Goal: Transaction & Acquisition: Book appointment/travel/reservation

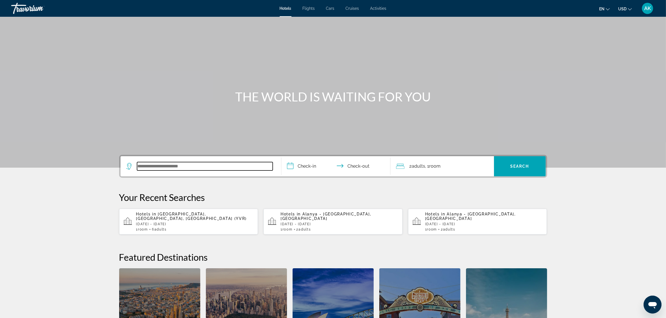
click at [193, 164] on input "Search widget" at bounding box center [205, 166] width 136 height 8
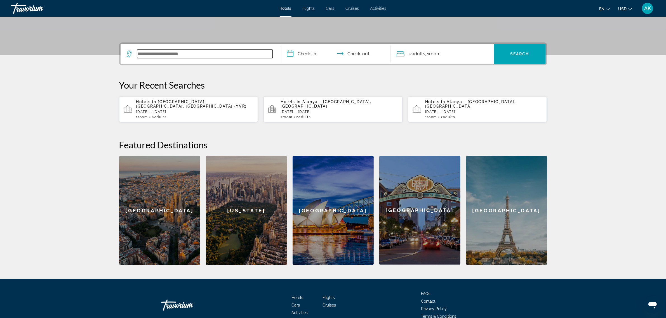
scroll to position [136, 0]
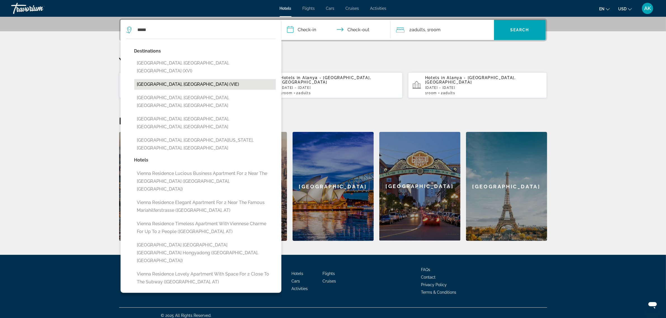
click at [197, 79] on button "Vienna, Austria (VIE)" at bounding box center [205, 84] width 142 height 11
type input "**********"
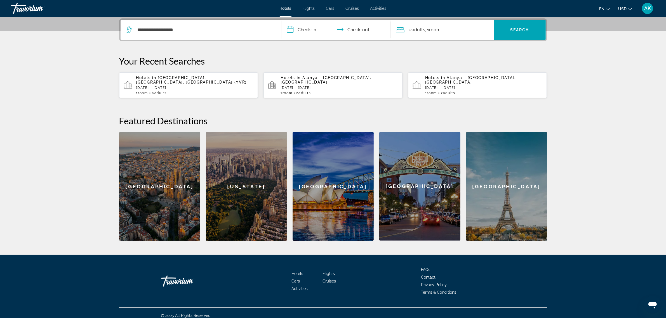
click at [312, 24] on input "**********" at bounding box center [336, 31] width 111 height 22
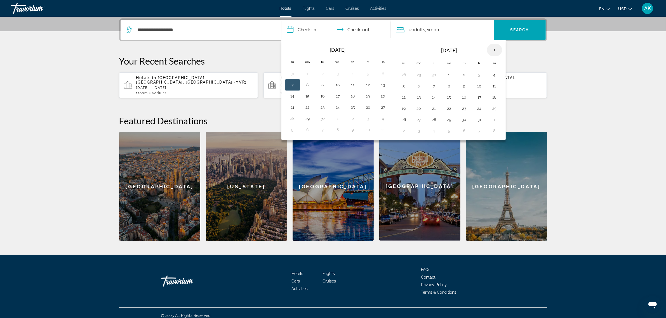
click at [498, 50] on th "Next month" at bounding box center [494, 50] width 15 height 12
click at [494, 51] on th "Next month" at bounding box center [494, 50] width 15 height 12
click at [465, 74] on button "1" at bounding box center [464, 75] width 9 height 8
click at [495, 74] on button "3" at bounding box center [494, 75] width 9 height 8
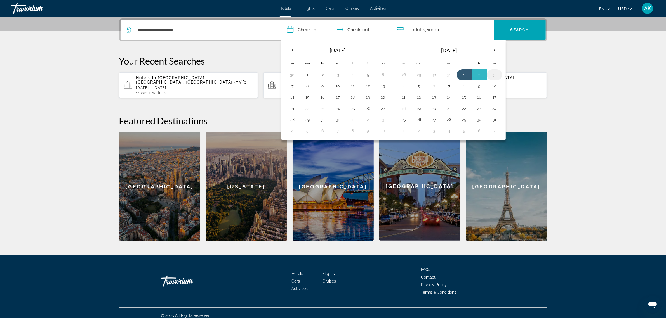
type input "**********"
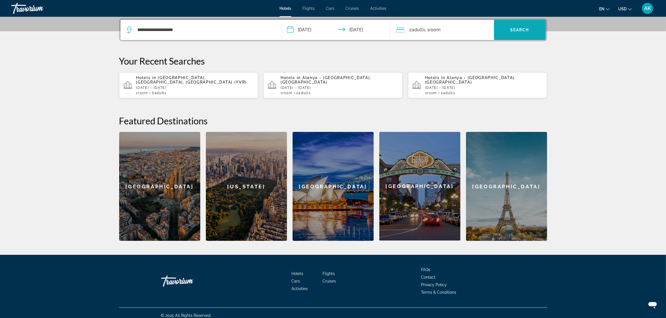
click at [503, 28] on span "Search widget" at bounding box center [520, 29] width 52 height 13
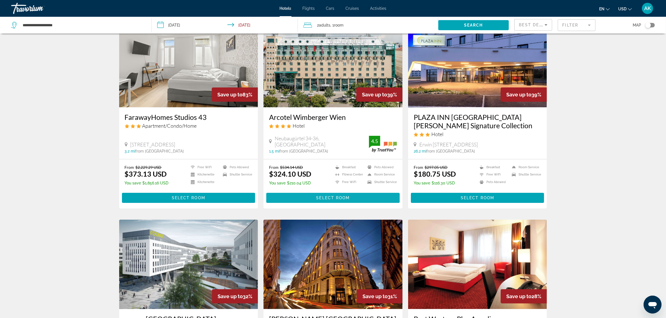
scroll to position [35, 0]
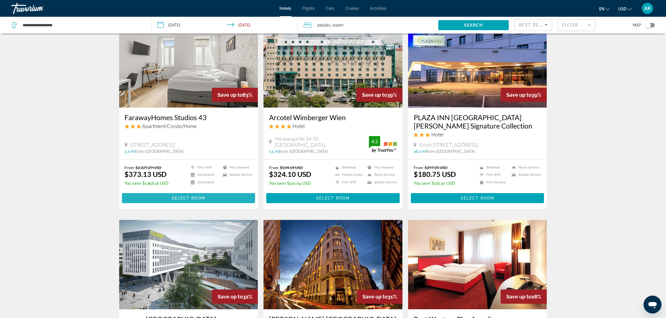
click at [200, 197] on span "Select Room" at bounding box center [189, 198] width 34 height 4
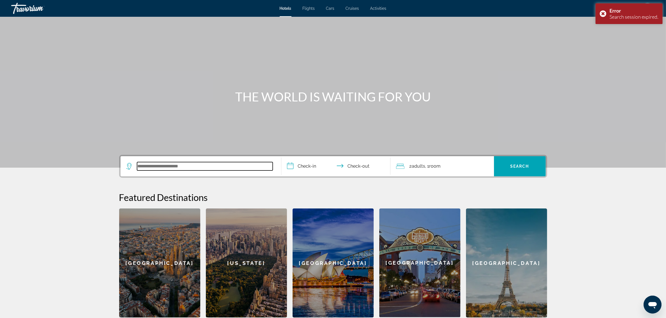
click at [216, 164] on input "Search widget" at bounding box center [205, 166] width 136 height 8
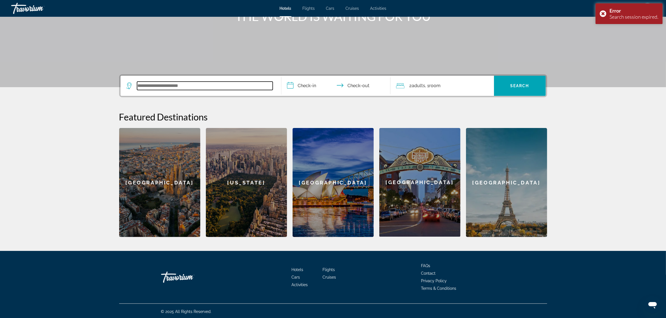
scroll to position [82, 0]
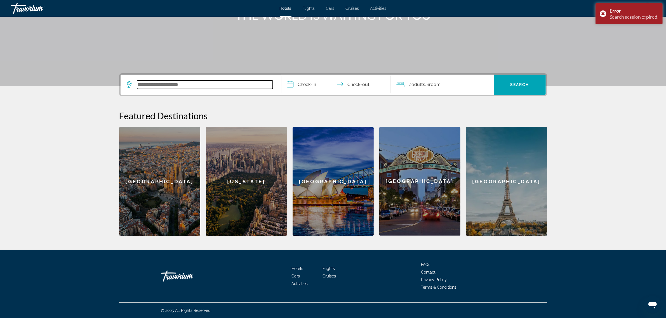
type input "*"
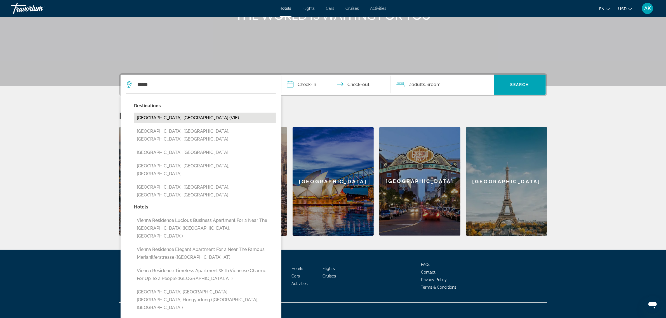
click at [147, 119] on button "Vienna, Austria (VIE)" at bounding box center [205, 118] width 142 height 11
type input "**********"
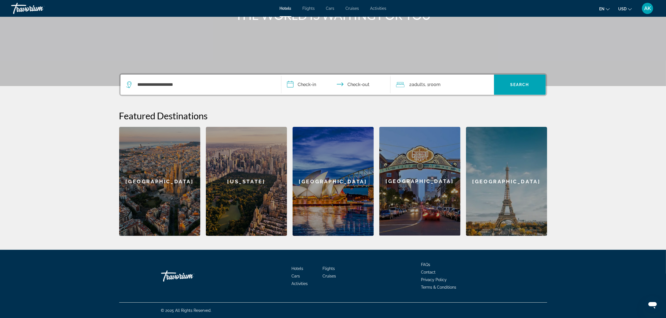
click at [304, 86] on input "**********" at bounding box center [336, 86] width 111 height 22
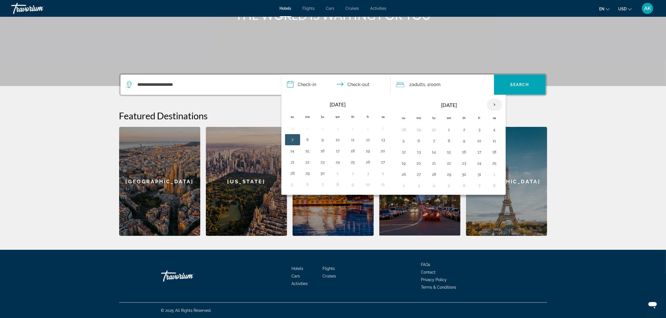
click at [497, 104] on th "Next month" at bounding box center [494, 105] width 15 height 12
click at [468, 130] on button "1" at bounding box center [464, 130] width 9 height 8
click at [497, 130] on button "3" at bounding box center [494, 130] width 9 height 8
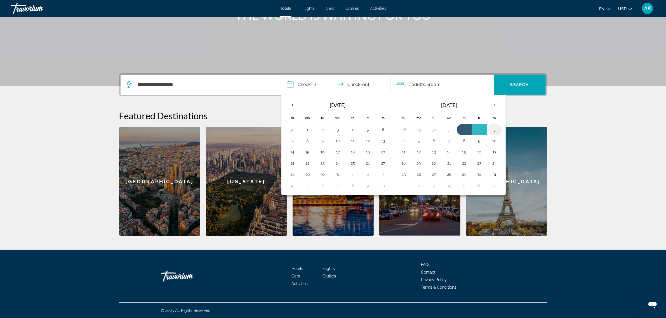
type input "**********"
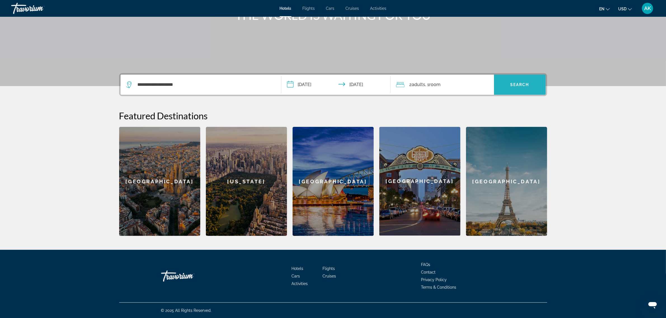
click at [512, 90] on span "Search widget" at bounding box center [520, 84] width 52 height 13
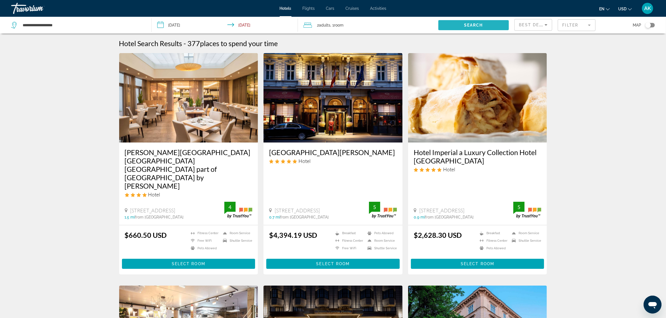
click at [476, 24] on span "Search" at bounding box center [473, 25] width 19 height 4
click at [539, 29] on div "Best Deals" at bounding box center [533, 27] width 28 height 16
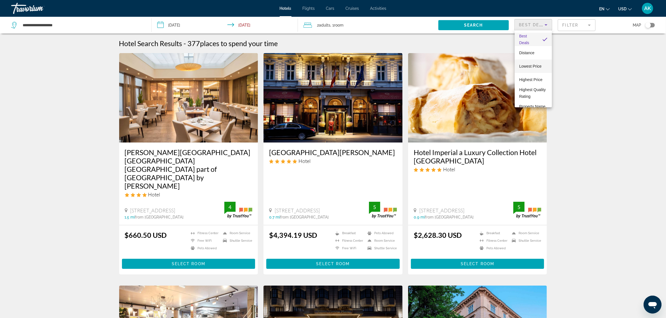
click at [538, 67] on span "Lowest Price" at bounding box center [530, 66] width 22 height 4
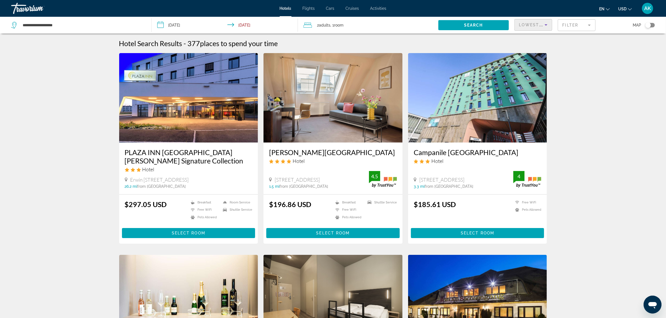
click at [547, 23] on icon "Sort by" at bounding box center [546, 25] width 7 height 7
click at [531, 41] on span "Best Deals" at bounding box center [528, 39] width 19 height 4
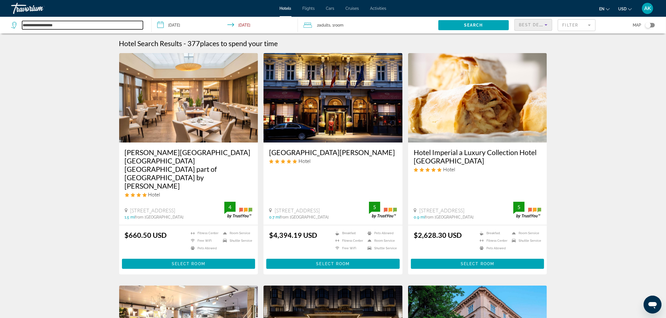
click at [56, 28] on input "**********" at bounding box center [82, 25] width 121 height 8
drag, startPoint x: 60, startPoint y: 27, endPoint x: -5, endPoint y: 26, distance: 65.7
click at [0, 26] on html "**********" at bounding box center [333, 159] width 666 height 318
type input "*"
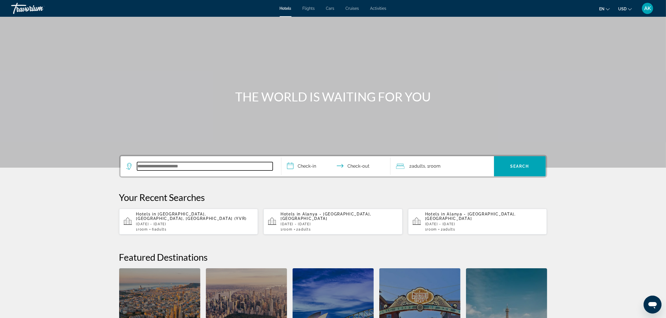
click at [185, 168] on input "Search widget" at bounding box center [205, 166] width 136 height 8
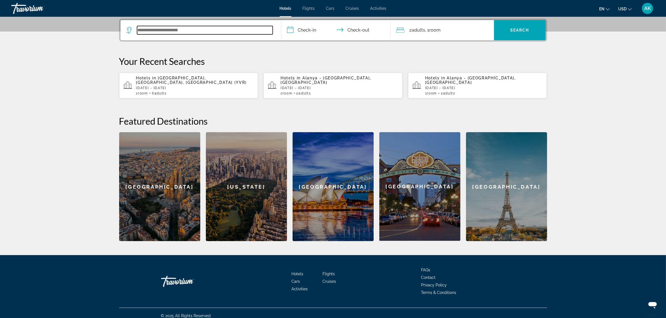
scroll to position [136, 0]
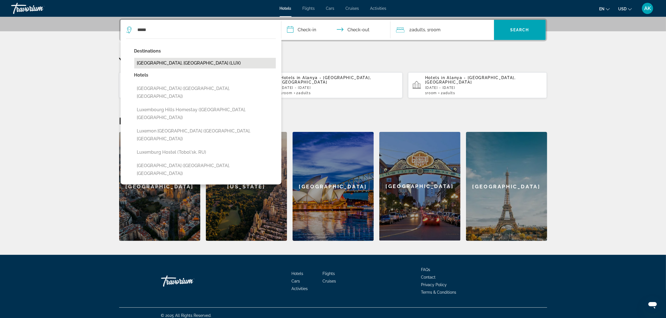
click at [179, 67] on button "Luxembourg, Luxembourg (LUX)" at bounding box center [205, 63] width 142 height 11
type input "**********"
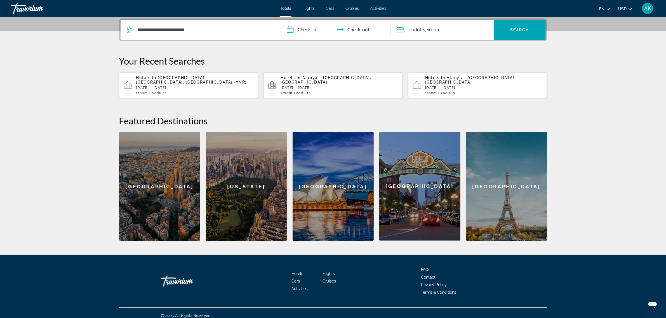
click at [309, 36] on input "**********" at bounding box center [336, 31] width 111 height 22
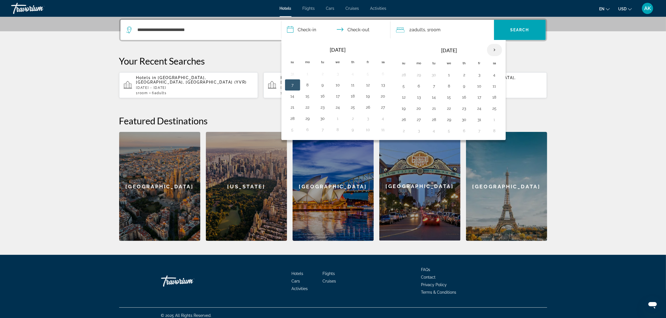
click at [500, 51] on th "Next month" at bounding box center [494, 50] width 15 height 12
click at [499, 109] on button "27" at bounding box center [494, 109] width 9 height 8
click at [408, 121] on button "28" at bounding box center [403, 120] width 9 height 8
type input "**********"
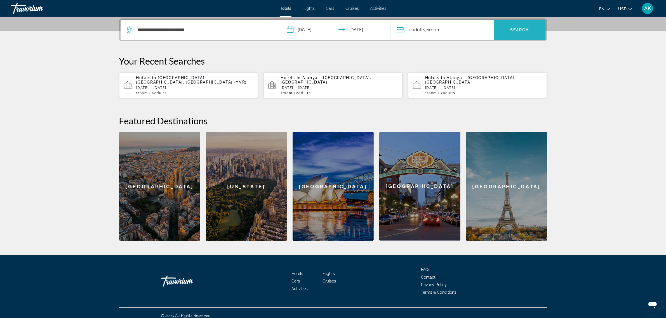
click at [511, 30] on span "Search" at bounding box center [519, 30] width 19 height 4
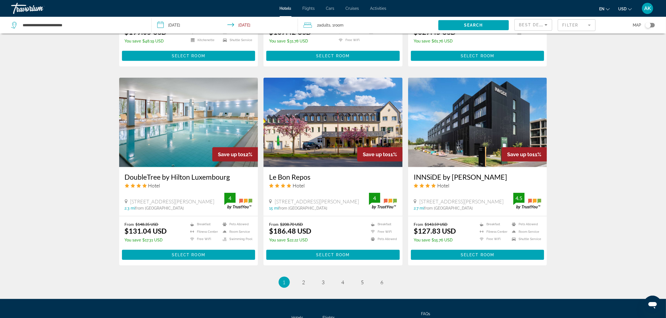
scroll to position [594, 0]
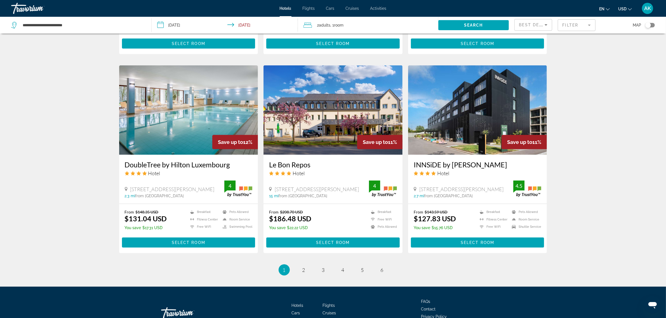
click at [540, 23] on span "Best Deals" at bounding box center [533, 25] width 29 height 4
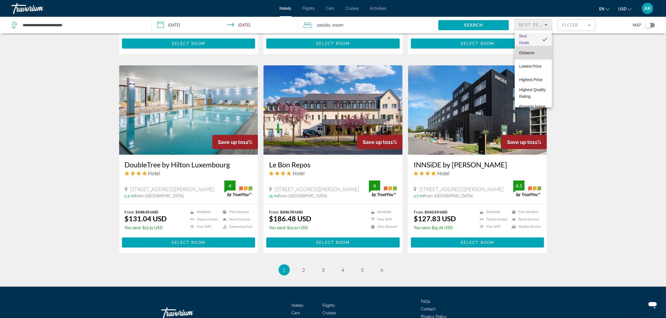
click at [536, 54] on mat-option "Distance" at bounding box center [533, 52] width 37 height 13
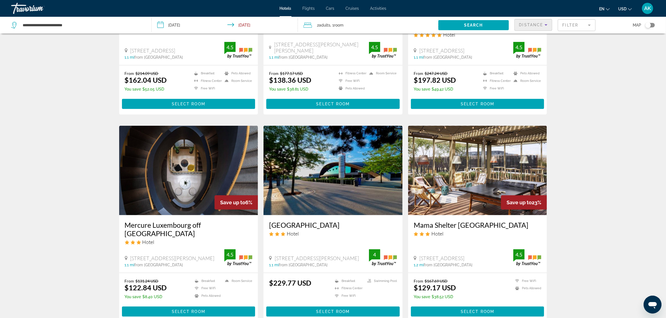
scroll to position [350, 0]
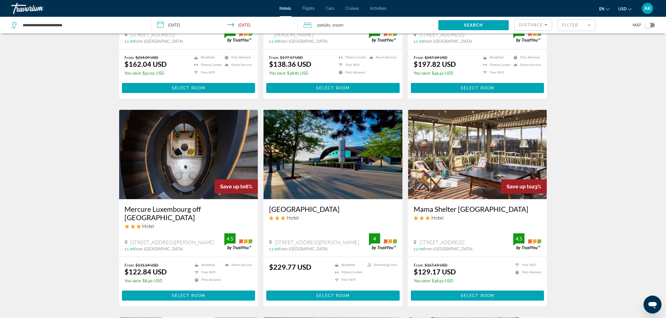
click at [161, 149] on img "Main content" at bounding box center [188, 154] width 139 height 89
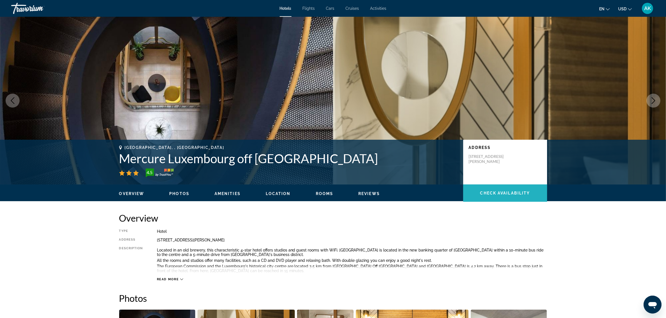
click at [503, 192] on span "Check Availability" at bounding box center [505, 193] width 50 height 4
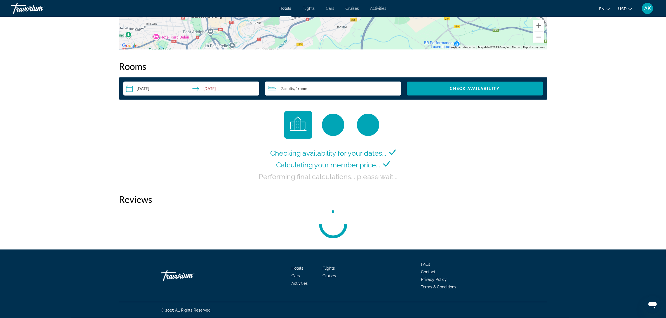
scroll to position [675, 0]
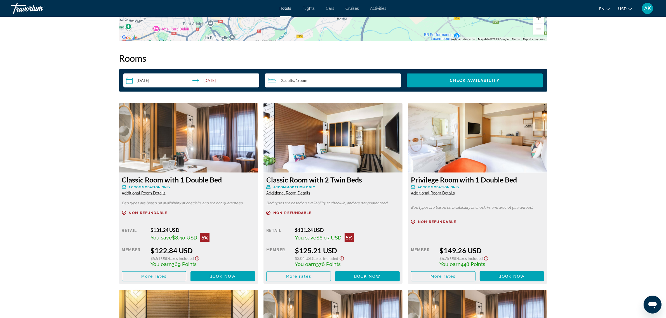
click at [199, 258] on icon "Show Taxes and Fees disclaimer" at bounding box center [197, 258] width 7 height 5
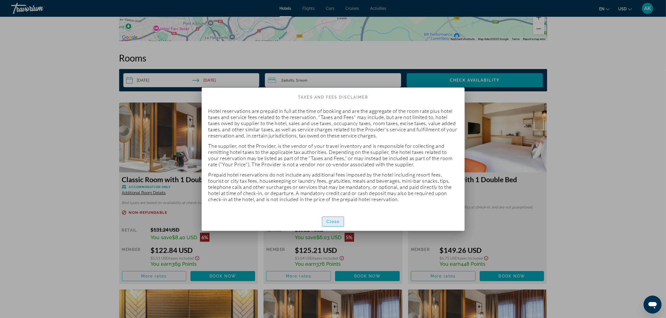
click at [335, 221] on span "Close" at bounding box center [332, 222] width 13 height 4
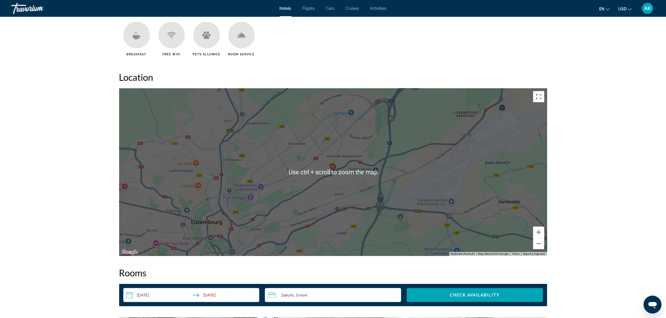
scroll to position [500, 0]
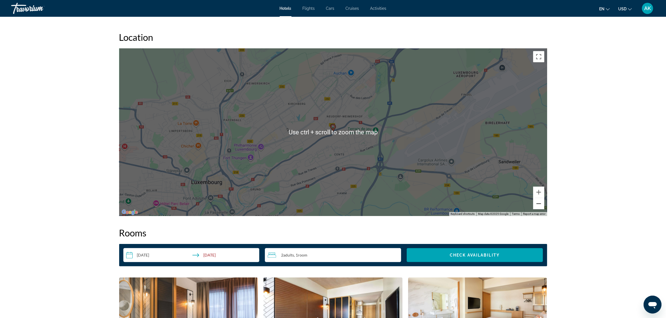
click at [539, 203] on button "Zoom out" at bounding box center [538, 203] width 11 height 11
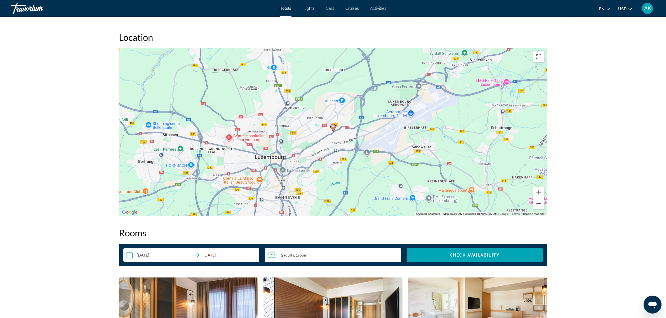
click at [539, 203] on button "Zoom out" at bounding box center [538, 203] width 11 height 11
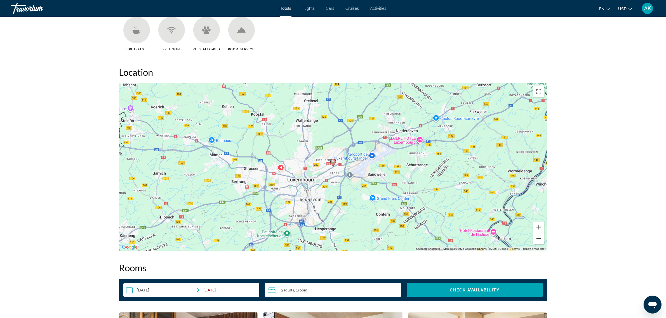
scroll to position [640, 0]
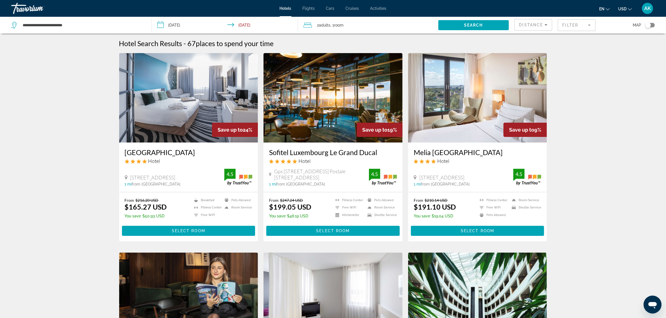
click at [336, 100] on img "Main content" at bounding box center [332, 97] width 139 height 89
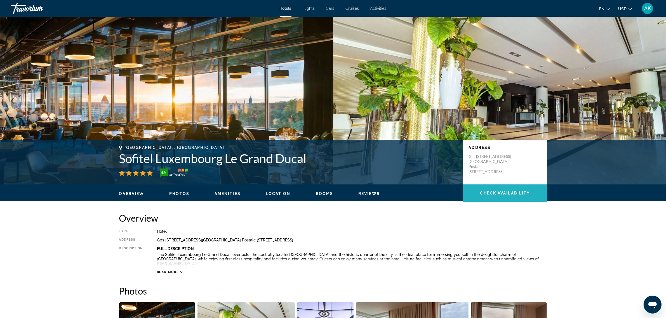
click at [508, 191] on span "Check Availability" at bounding box center [505, 193] width 50 height 4
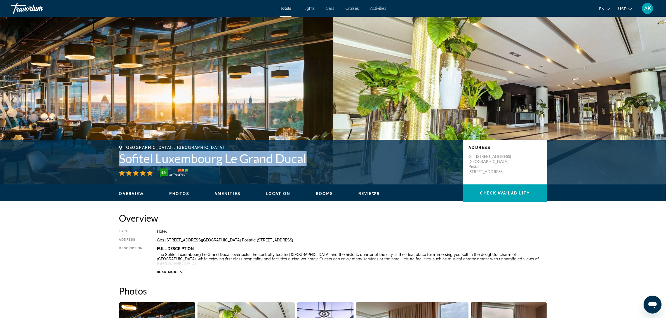
drag, startPoint x: 121, startPoint y: 158, endPoint x: 317, endPoint y: 159, distance: 195.8
click at [317, 159] on h1 "Sofitel Luxembourg Le Grand Ducal" at bounding box center [288, 158] width 338 height 15
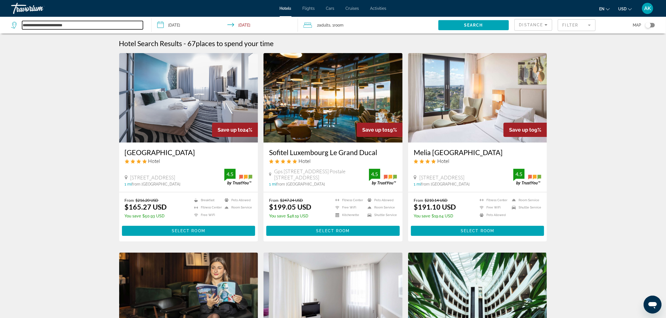
click at [86, 27] on input "**********" at bounding box center [82, 25] width 121 height 8
drag, startPoint x: 90, startPoint y: 27, endPoint x: 2, endPoint y: 18, distance: 88.8
click at [2, 18] on app-destination-search "**********" at bounding box center [76, 25] width 152 height 17
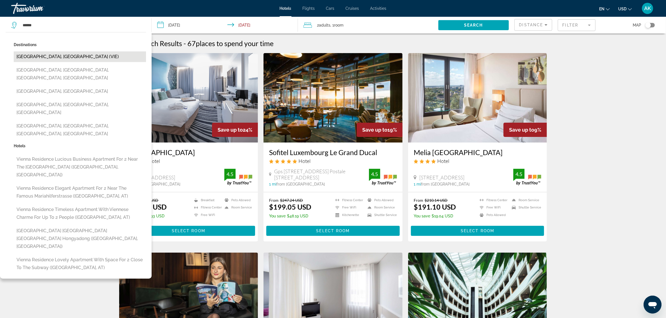
click at [38, 59] on button "Vienna, Austria (VIE)" at bounding box center [80, 56] width 132 height 11
type input "**********"
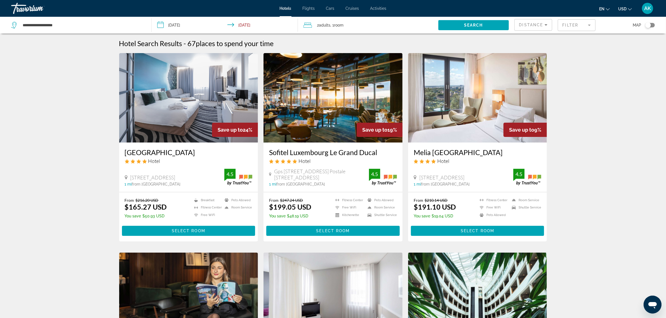
click at [176, 25] on input "**********" at bounding box center [226, 26] width 148 height 18
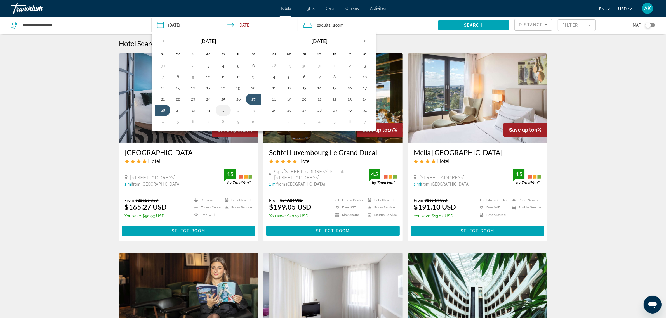
click at [226, 113] on button "1" at bounding box center [223, 111] width 9 height 8
click at [255, 114] on button "3" at bounding box center [253, 111] width 9 height 8
type input "**********"
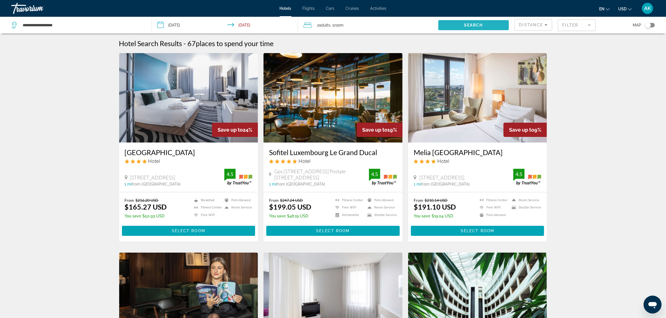
click at [468, 23] on span "Search" at bounding box center [473, 25] width 19 height 4
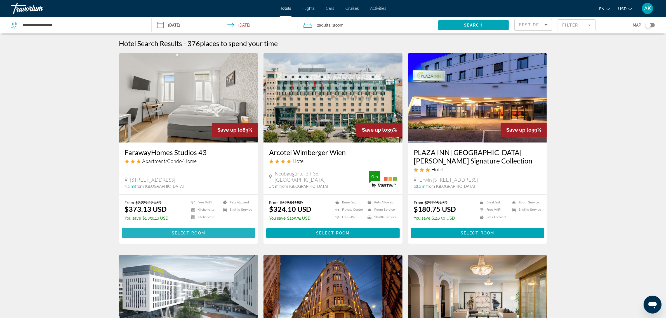
click at [194, 233] on span "Select Room" at bounding box center [189, 233] width 34 height 4
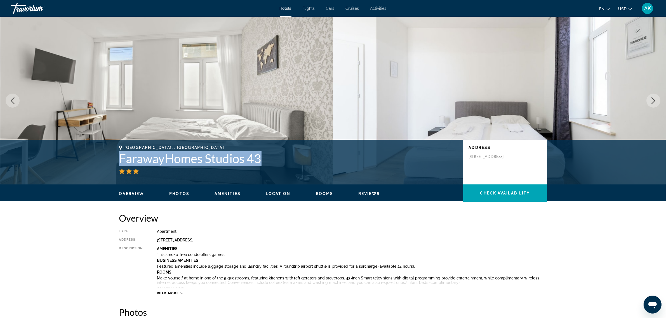
drag, startPoint x: 121, startPoint y: 160, endPoint x: 263, endPoint y: 160, distance: 142.1
click at [263, 160] on h1 "FarawayHomes Studios 43" at bounding box center [288, 158] width 338 height 15
copy h1 "FarawayHomes Studios 43"
click at [496, 191] on span "Check Availability" at bounding box center [505, 193] width 50 height 4
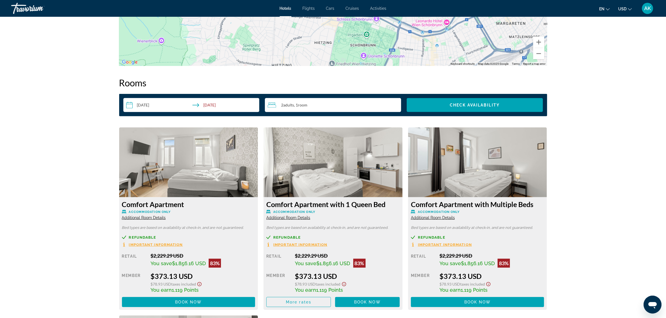
scroll to position [699, 0]
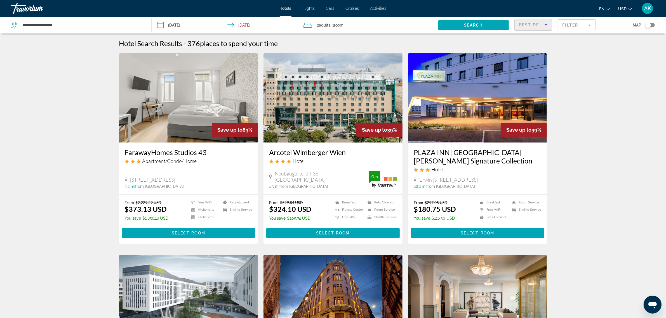
click at [533, 23] on span "Best Deals" at bounding box center [533, 25] width 29 height 4
click at [533, 66] on span "Lowest Price" at bounding box center [530, 66] width 22 height 4
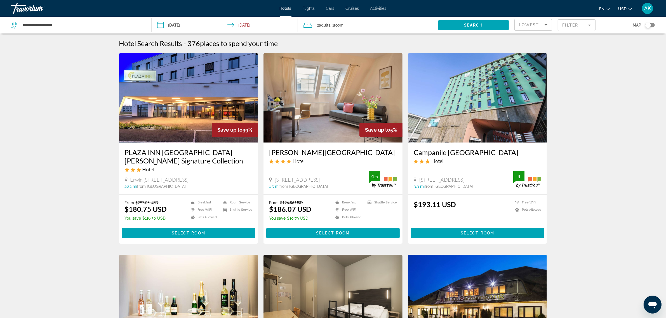
click at [532, 28] on div "Lowest Price" at bounding box center [533, 27] width 28 height 16
click at [532, 55] on span "Distance" at bounding box center [526, 53] width 15 height 4
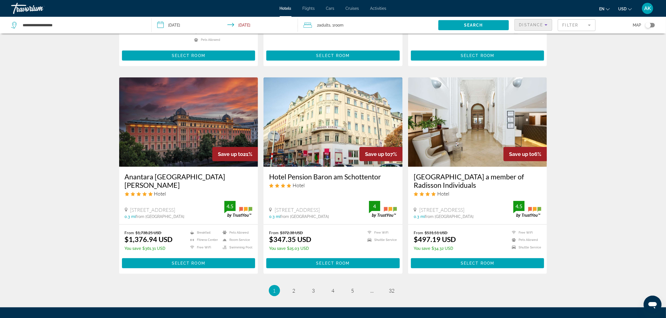
scroll to position [594, 0]
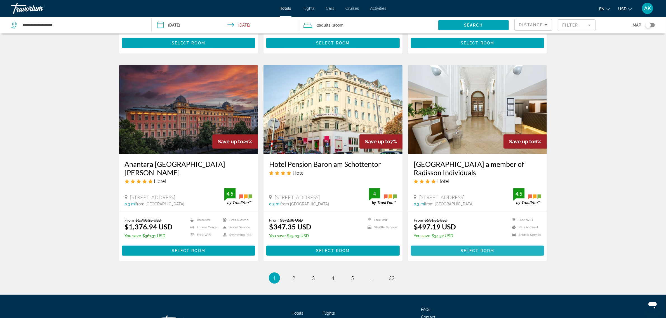
click at [478, 249] on span "Select Room" at bounding box center [478, 251] width 34 height 4
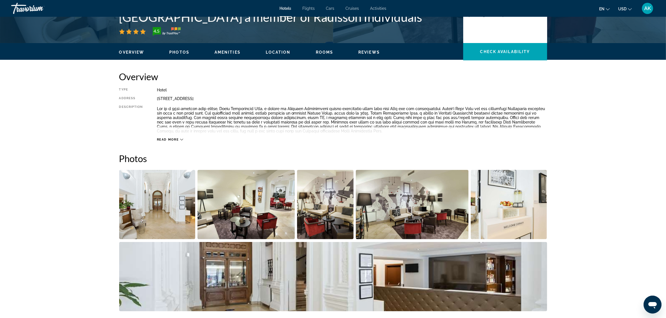
scroll to position [140, 0]
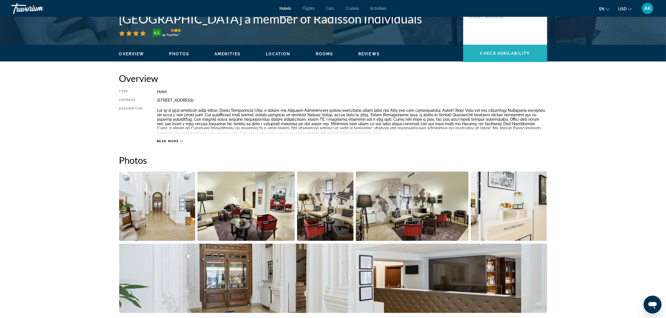
click at [484, 51] on span "Check Availability" at bounding box center [505, 53] width 50 height 4
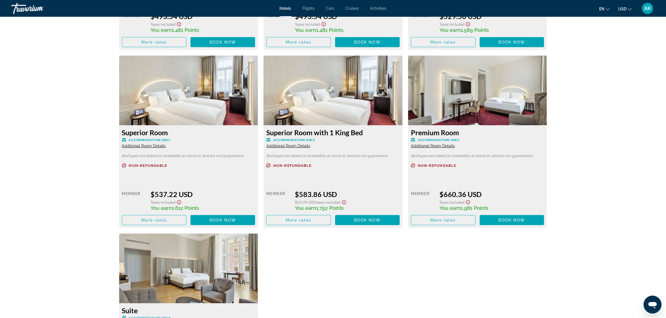
scroll to position [921, 0]
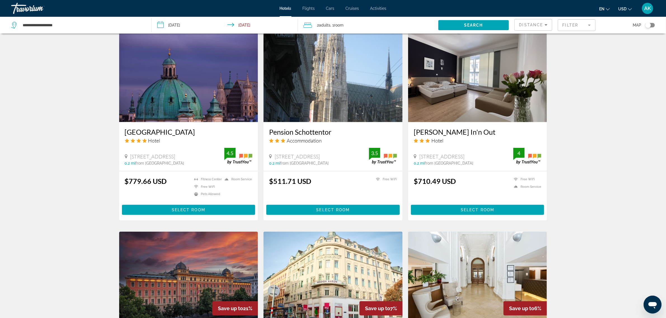
scroll to position [559, 0]
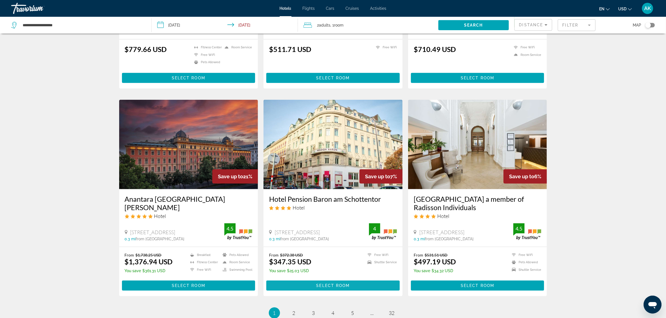
click at [332, 284] on span "Select Room" at bounding box center [333, 286] width 34 height 4
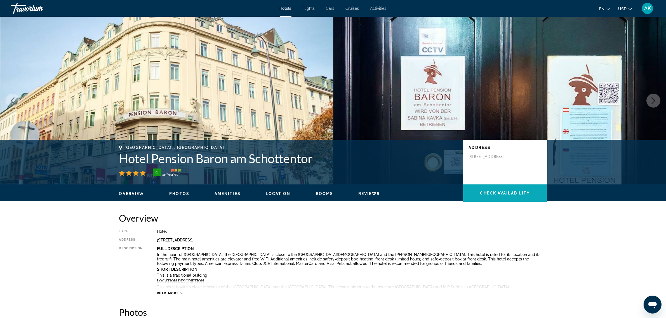
click at [505, 190] on span "Main content" at bounding box center [505, 193] width 84 height 13
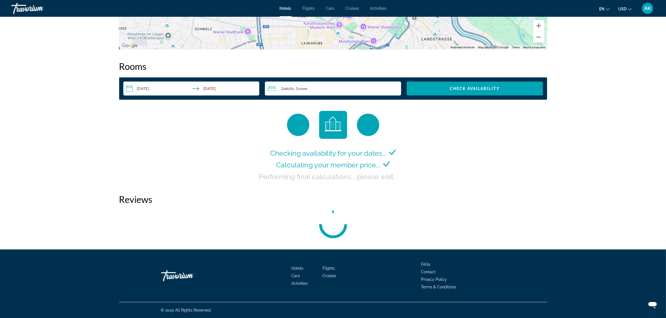
scroll to position [689, 0]
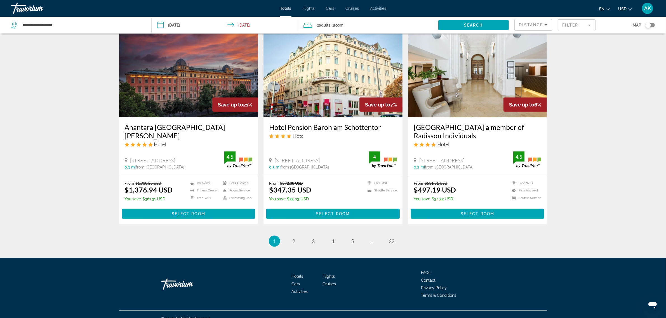
scroll to position [631, 0]
click at [291, 236] on link "page 2" at bounding box center [294, 241] width 10 height 10
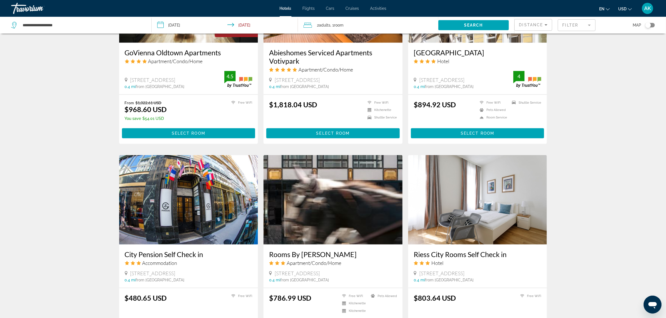
scroll to position [594, 0]
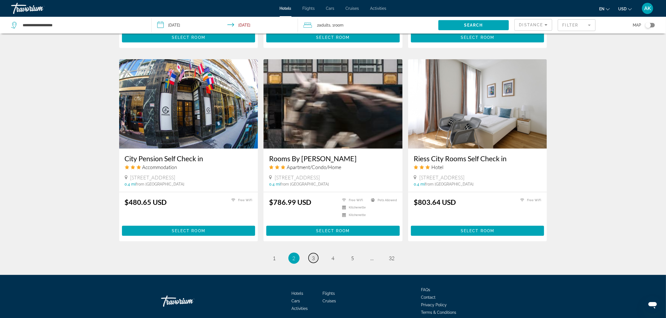
click at [315, 260] on link "page 3" at bounding box center [313, 258] width 10 height 10
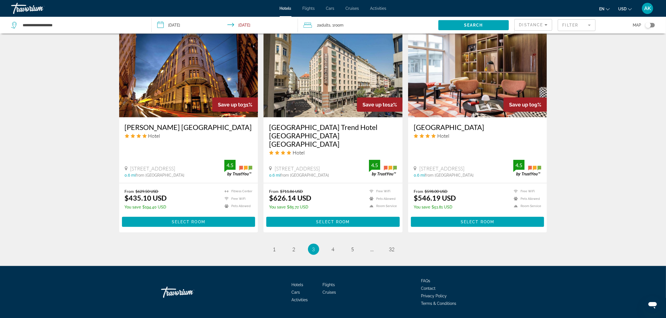
scroll to position [626, 0]
